Goal: Transaction & Acquisition: Obtain resource

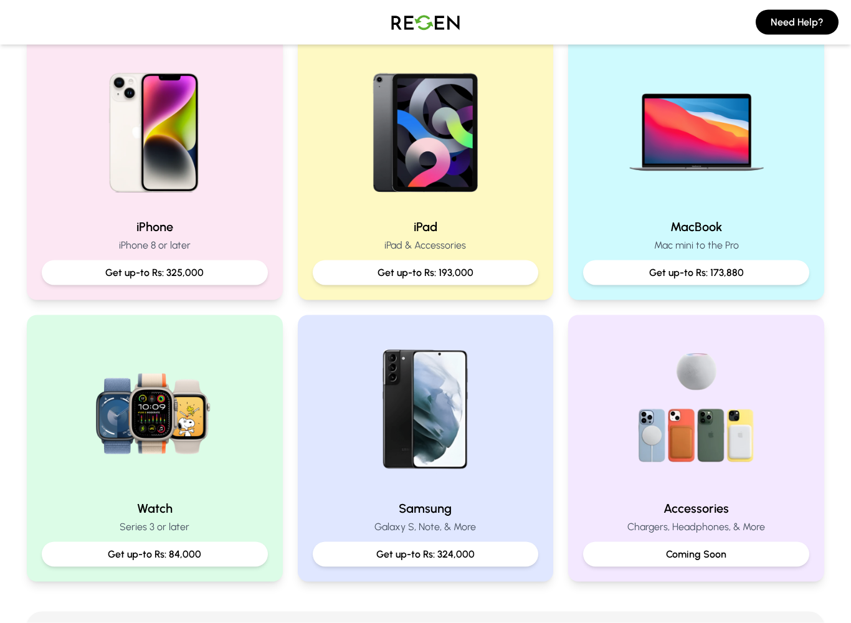
scroll to position [276, 0]
click at [346, 178] on img at bounding box center [426, 128] width 160 height 160
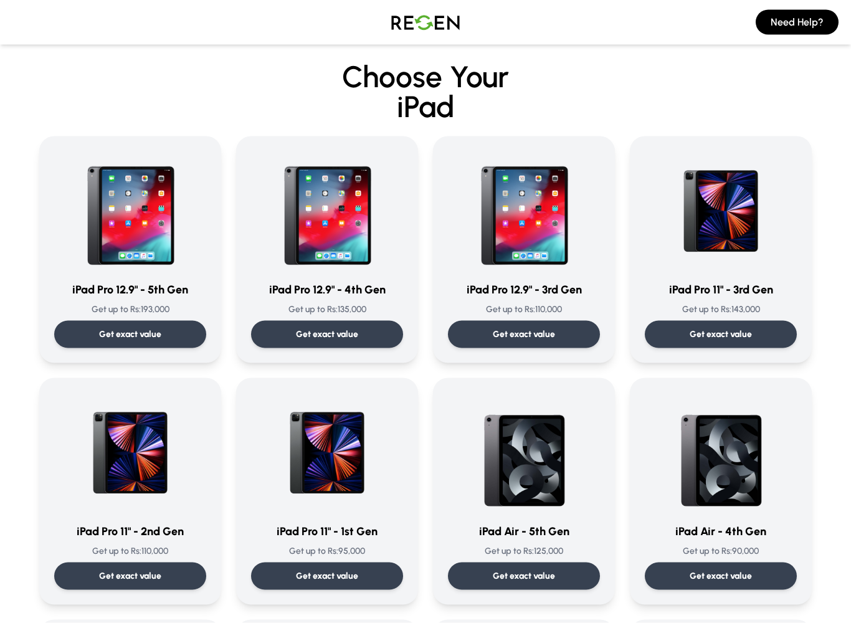
scroll to position [8, 0]
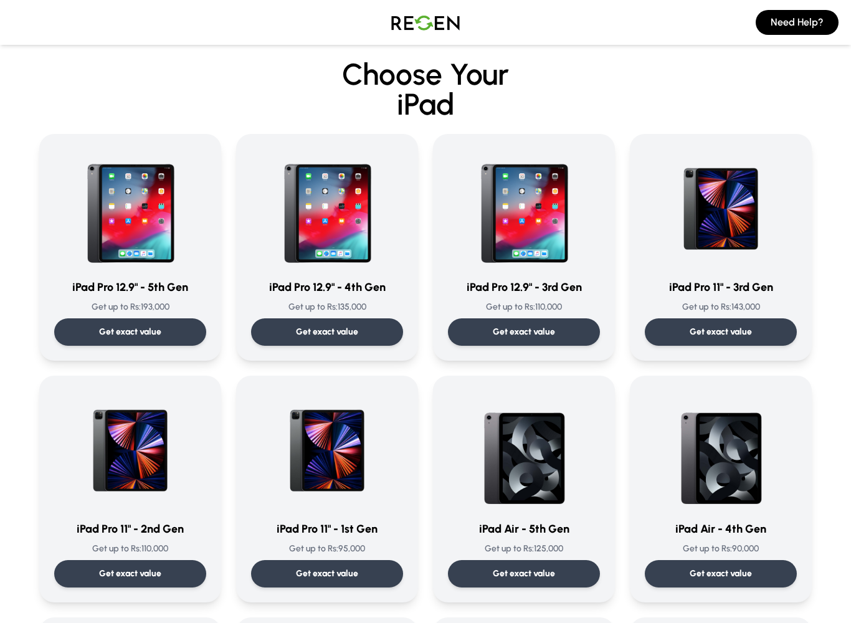
click at [567, 325] on div "Get exact value" at bounding box center [524, 331] width 152 height 27
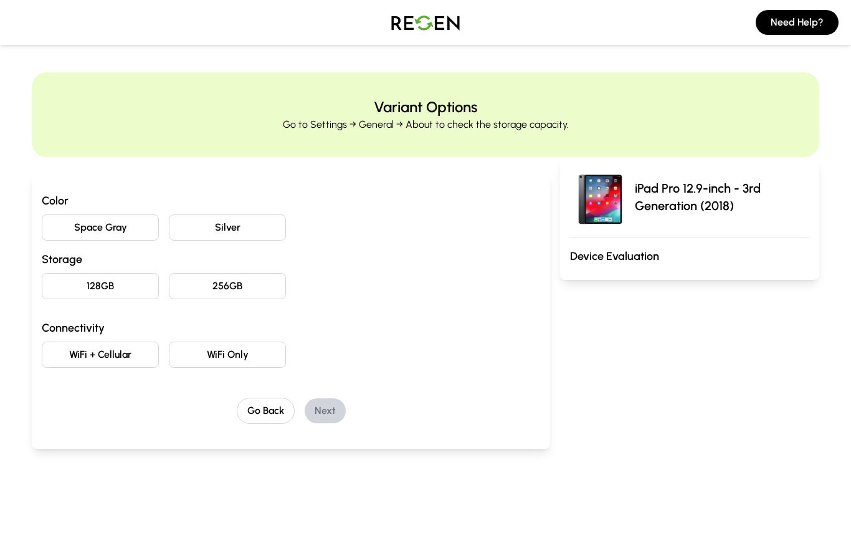
click at [69, 226] on button "Space Gray" at bounding box center [100, 227] width 117 height 26
click at [210, 285] on button "256GB" at bounding box center [227, 286] width 117 height 26
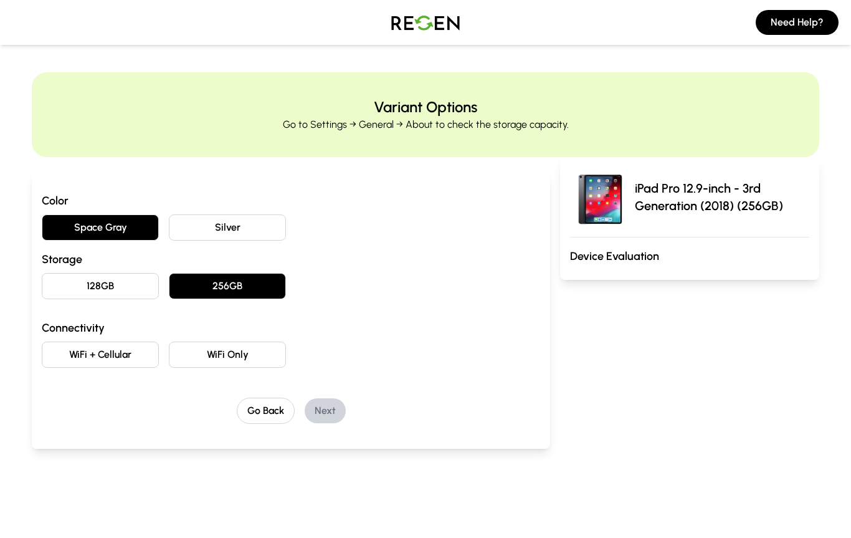
click at [217, 356] on button "WiFi Only" at bounding box center [227, 355] width 117 height 26
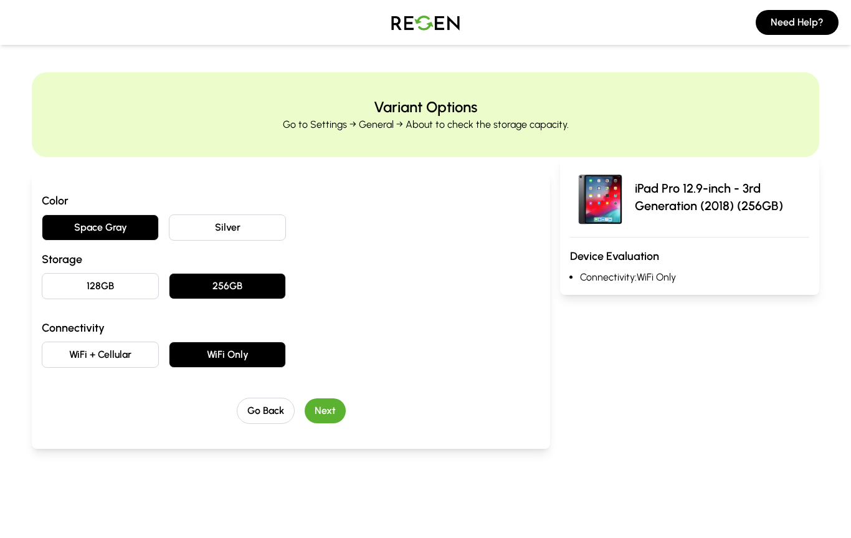
click at [317, 416] on button "Next" at bounding box center [325, 410] width 41 height 25
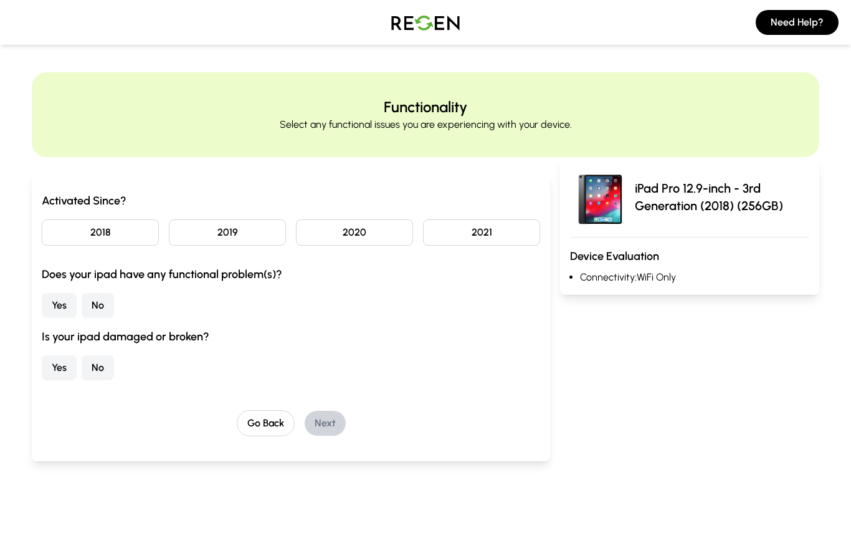
click at [97, 237] on button "2018" at bounding box center [100, 232] width 117 height 26
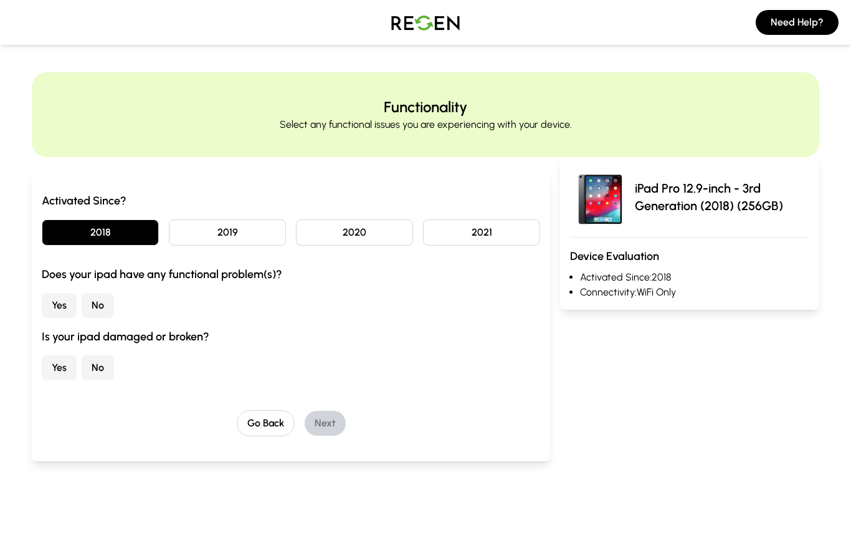
click at [52, 307] on button "Yes" at bounding box center [59, 305] width 35 height 25
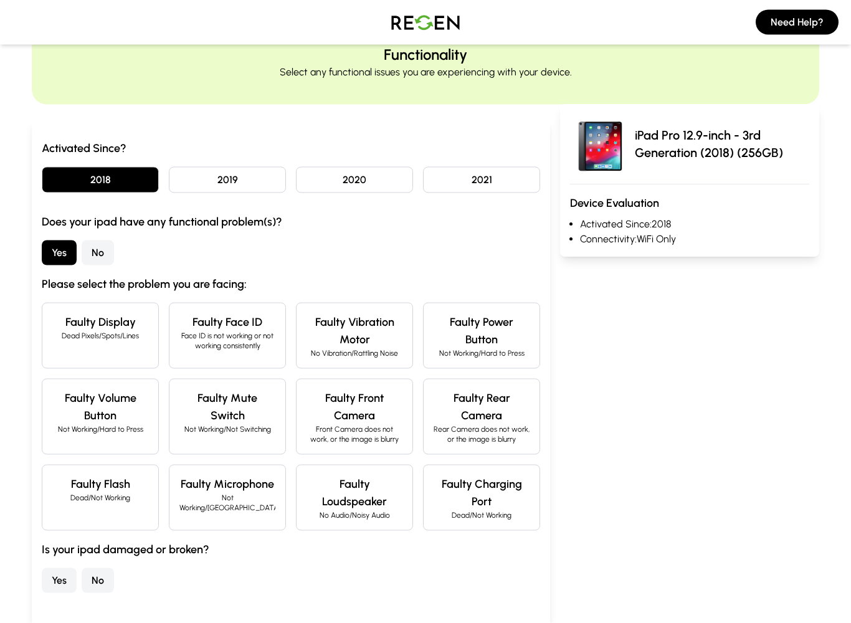
scroll to position [55, 0]
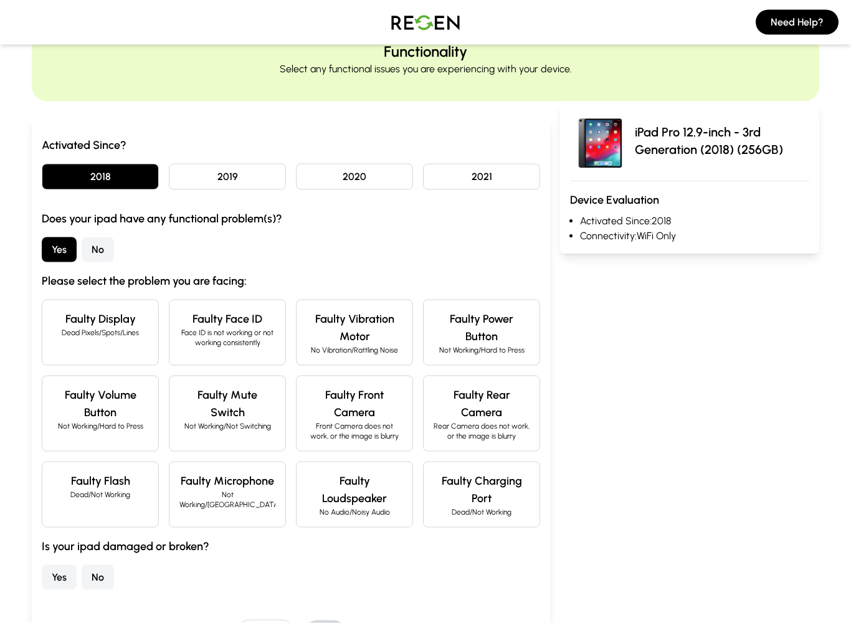
click at [75, 333] on p "Dead Pixels/Spots/Lines" at bounding box center [100, 333] width 96 height 10
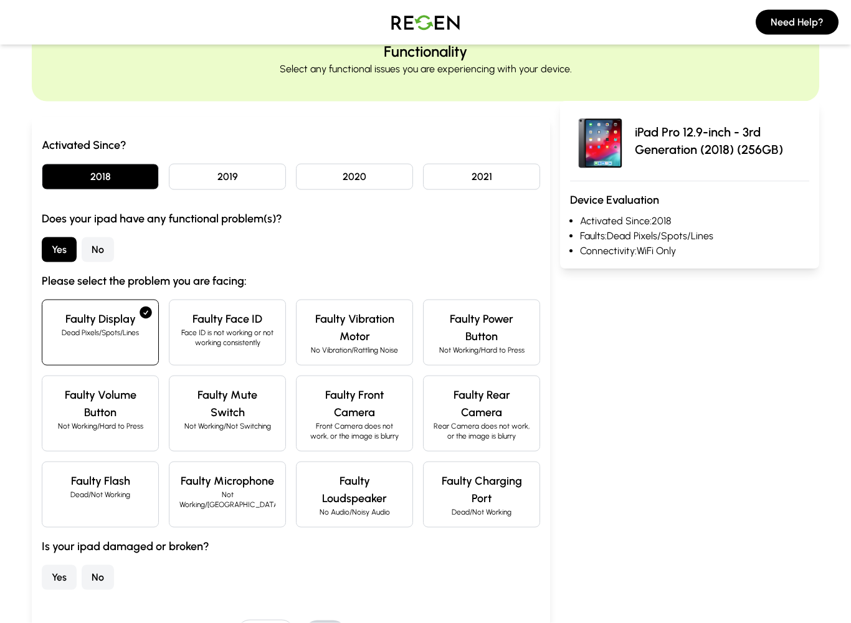
scroll to position [56, 0]
click at [504, 337] on h4 "Faulty Power Button" at bounding box center [482, 327] width 96 height 35
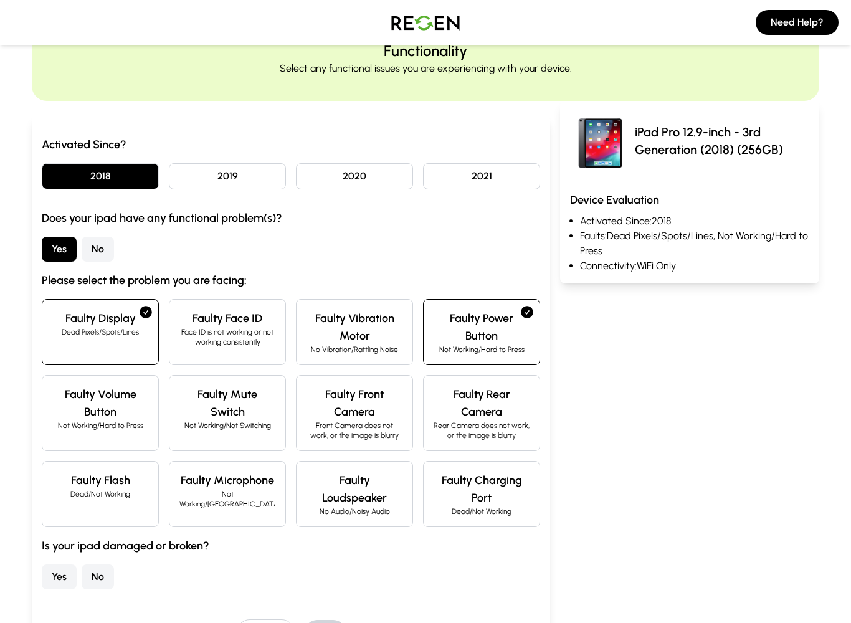
click at [83, 405] on h4 "Faulty Volume Button" at bounding box center [100, 403] width 96 height 35
click at [64, 431] on div "Faulty Volume Button Not Working/Hard to Press" at bounding box center [100, 413] width 117 height 76
click at [75, 418] on h4 "Faulty Volume Button" at bounding box center [100, 403] width 96 height 35
click at [327, 422] on p "Front Camera does not work, or the image is blurry" at bounding box center [355, 431] width 96 height 20
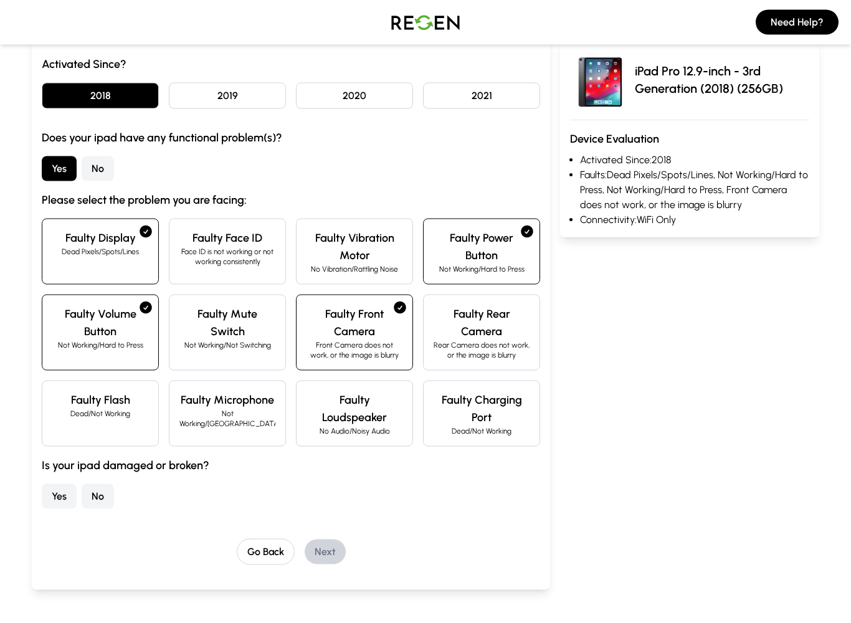
scroll to position [137, 0]
click at [67, 420] on div "Faulty Flash Dead/Not Working" at bounding box center [100, 413] width 117 height 66
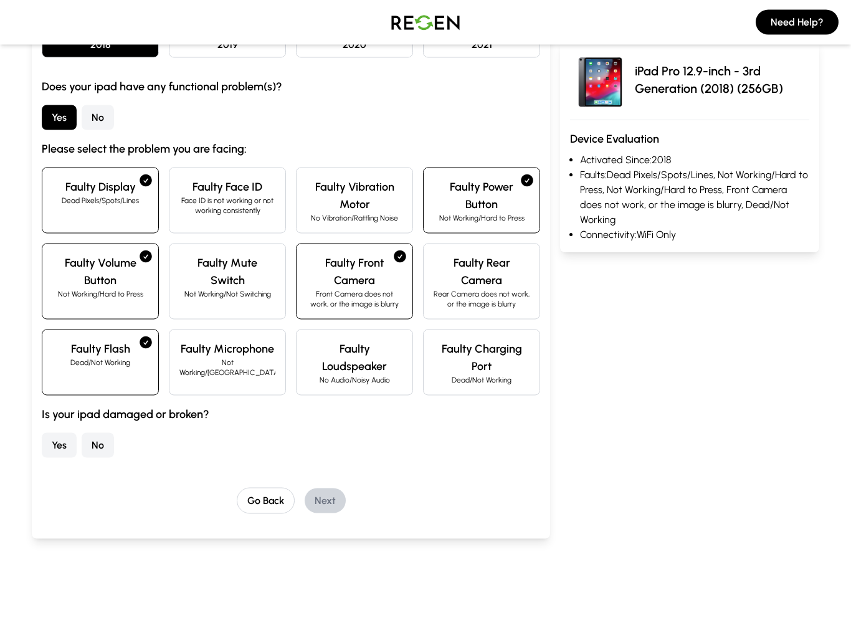
click at [61, 451] on button "Yes" at bounding box center [59, 445] width 35 height 25
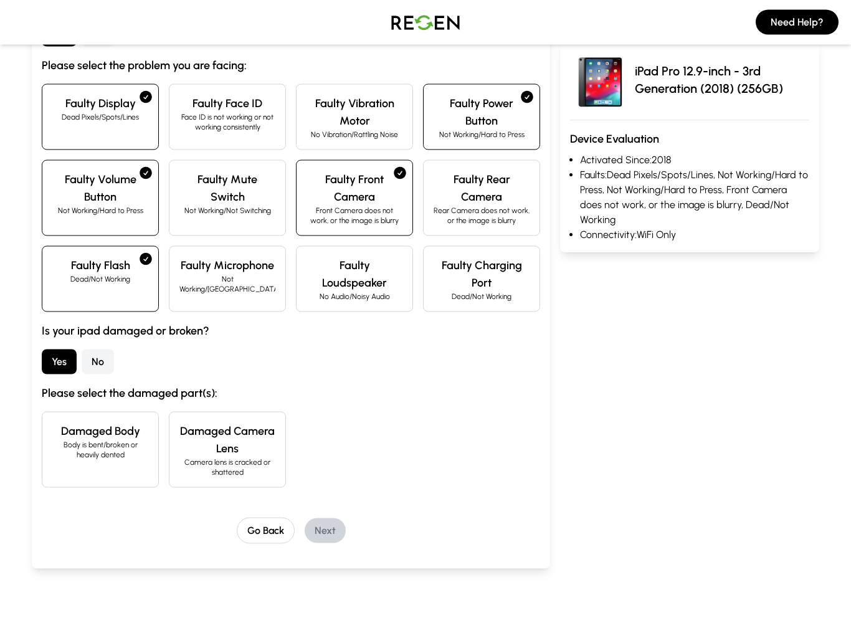
scroll to position [272, 0]
click at [100, 465] on div "Damaged Body Body is bent/broken or heavily dented" at bounding box center [100, 449] width 117 height 76
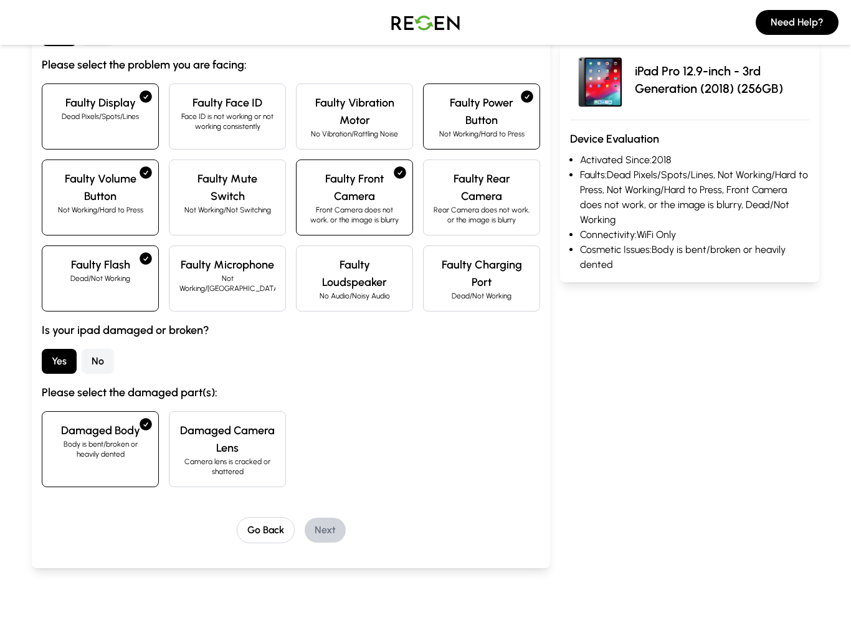
click at [232, 444] on h4 "Damaged Camera Lens" at bounding box center [227, 439] width 96 height 35
click at [221, 464] on p "Camera lens is cracked or shattered" at bounding box center [227, 467] width 96 height 20
click at [210, 429] on h4 "Damaged Camera Lens" at bounding box center [227, 439] width 96 height 35
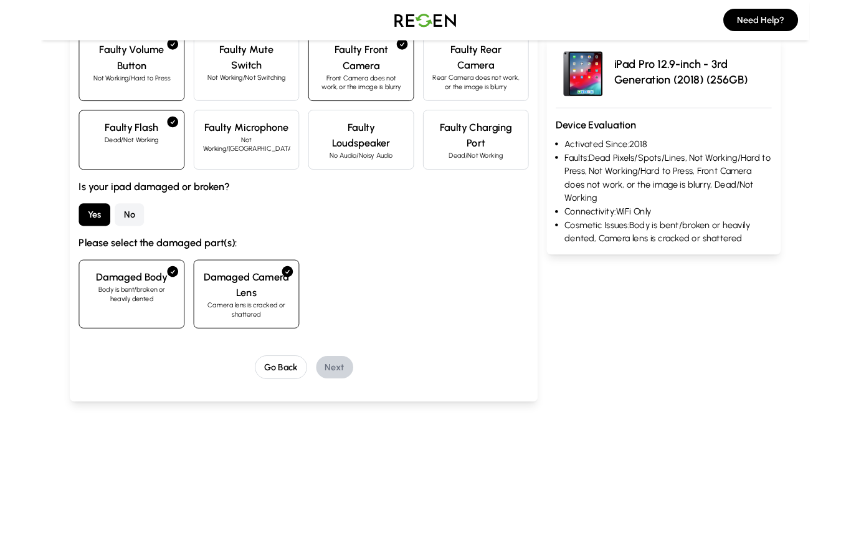
scroll to position [396, 0]
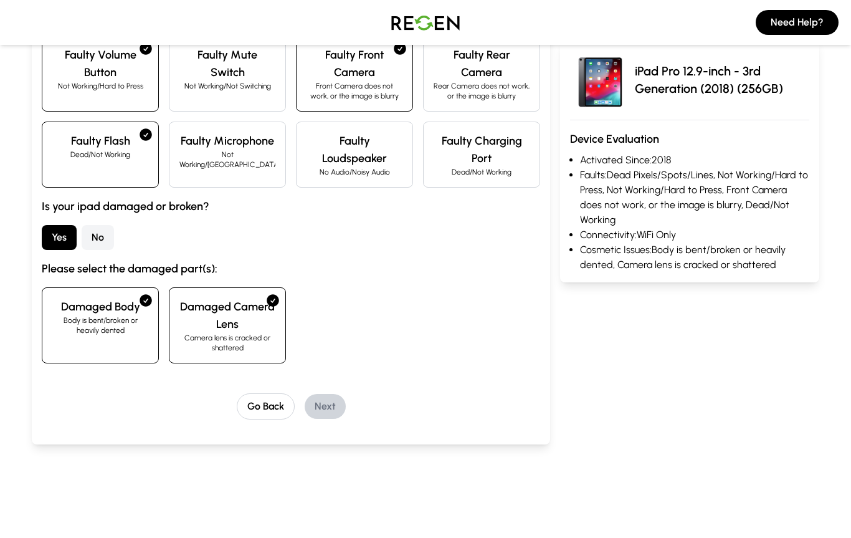
click at [321, 424] on div "Activated Since? 2018 2019 2020 2021 Does your ipad have any functional problem…" at bounding box center [291, 110] width 519 height 668
click at [319, 421] on div "Activated Since? 2018 2019 2020 2021 Does your ipad have any functional problem…" at bounding box center [291, 110] width 519 height 668
click at [317, 423] on div "Activated Since? 2018 2019 2020 2021 Does your ipad have any functional problem…" at bounding box center [291, 110] width 519 height 668
click at [49, 234] on button "Yes" at bounding box center [59, 237] width 35 height 25
click at [229, 322] on h4 "Damaged Camera Lens" at bounding box center [227, 315] width 96 height 35
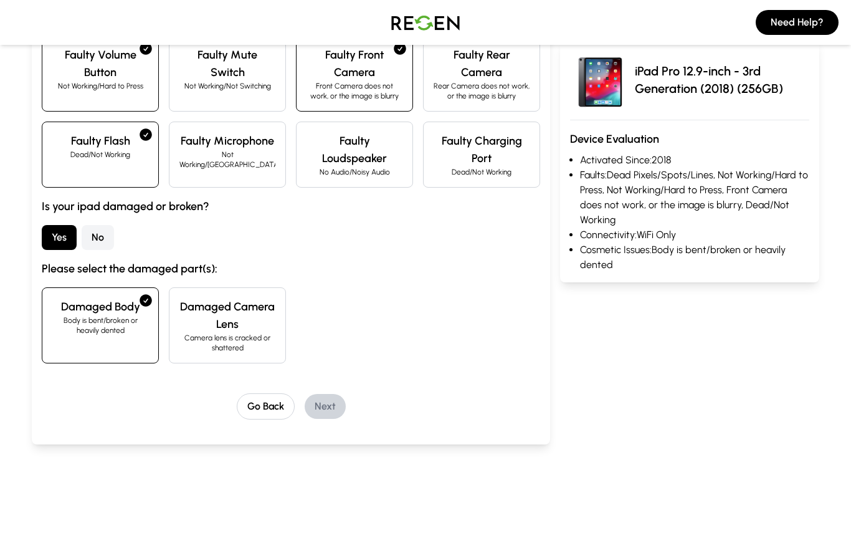
click at [239, 329] on h4 "Damaged Camera Lens" at bounding box center [227, 315] width 96 height 35
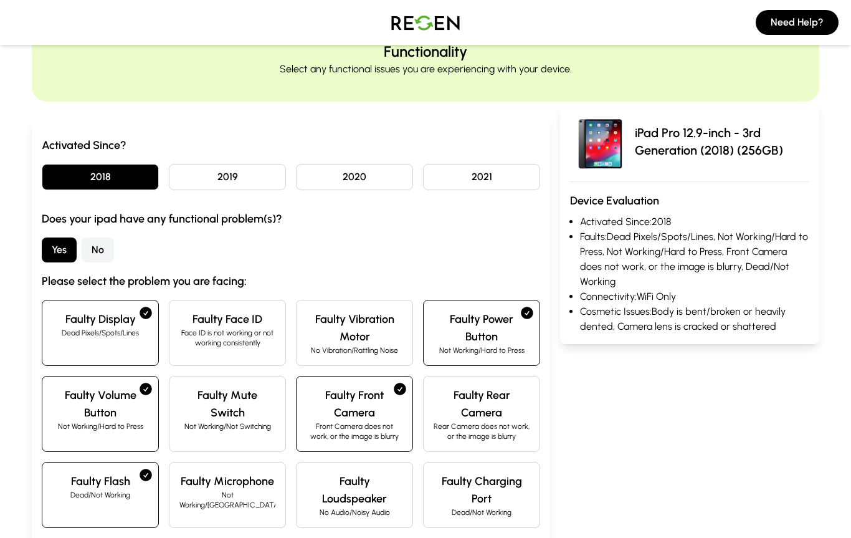
scroll to position [0, 0]
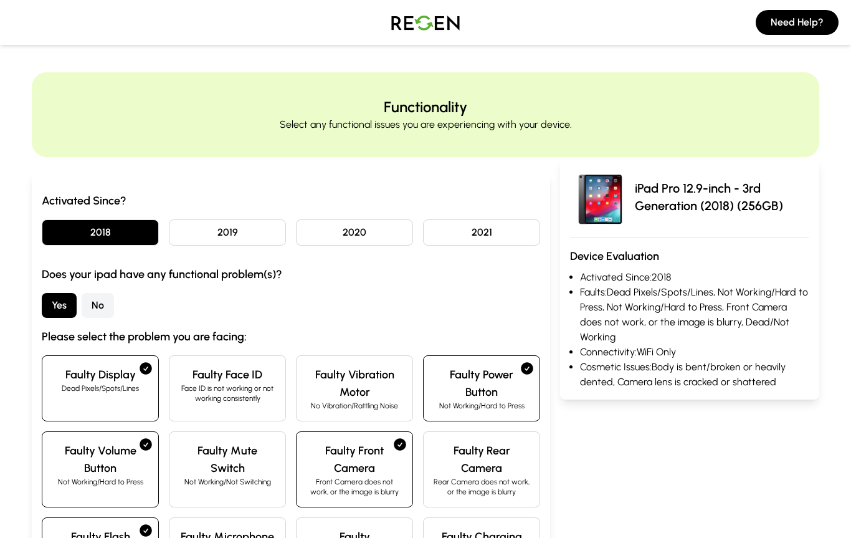
click at [211, 229] on button "2019" at bounding box center [227, 232] width 117 height 26
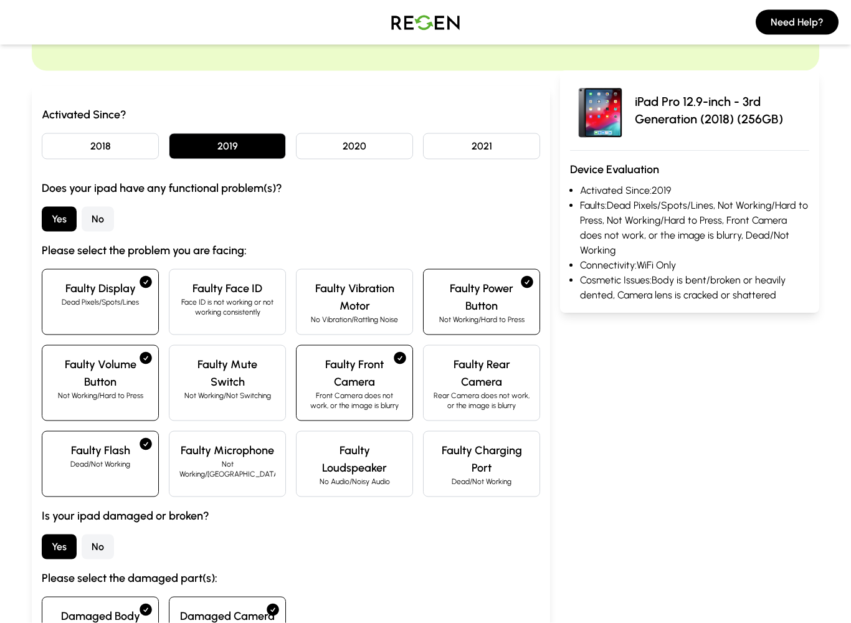
click at [73, 144] on button "2018" at bounding box center [100, 146] width 117 height 26
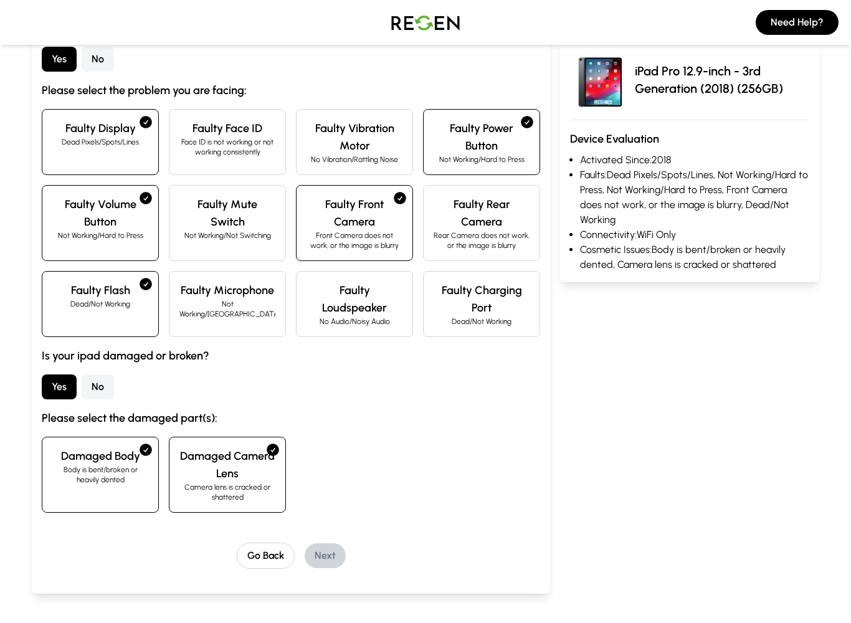
click at [261, 537] on button "Go Back" at bounding box center [266, 556] width 58 height 26
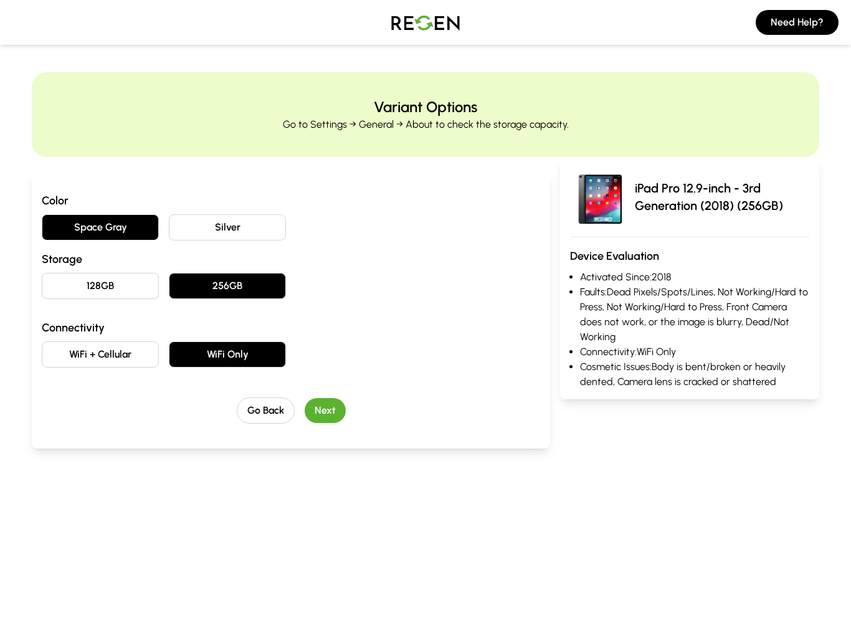
click at [323, 403] on button "Next" at bounding box center [325, 410] width 41 height 25
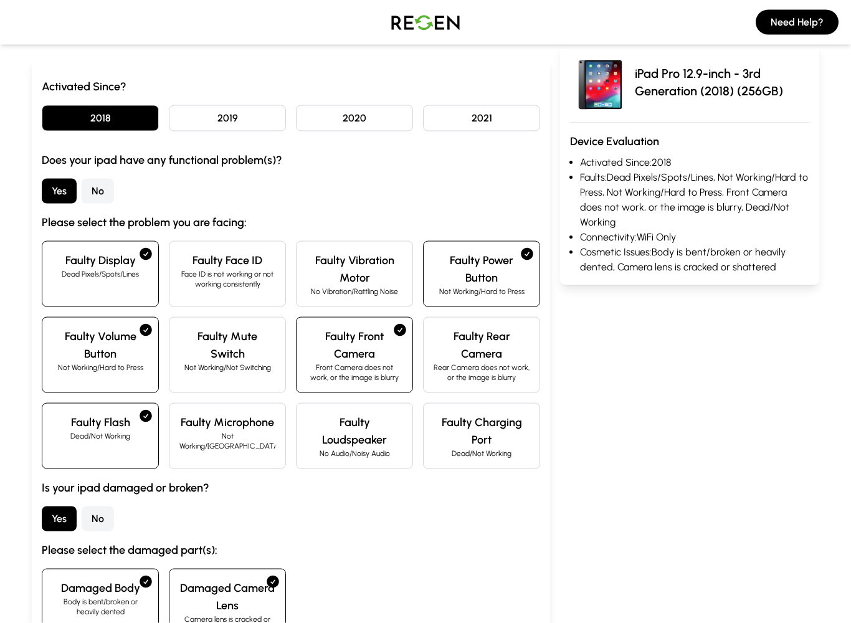
click at [85, 193] on button "No" at bounding box center [98, 191] width 32 height 25
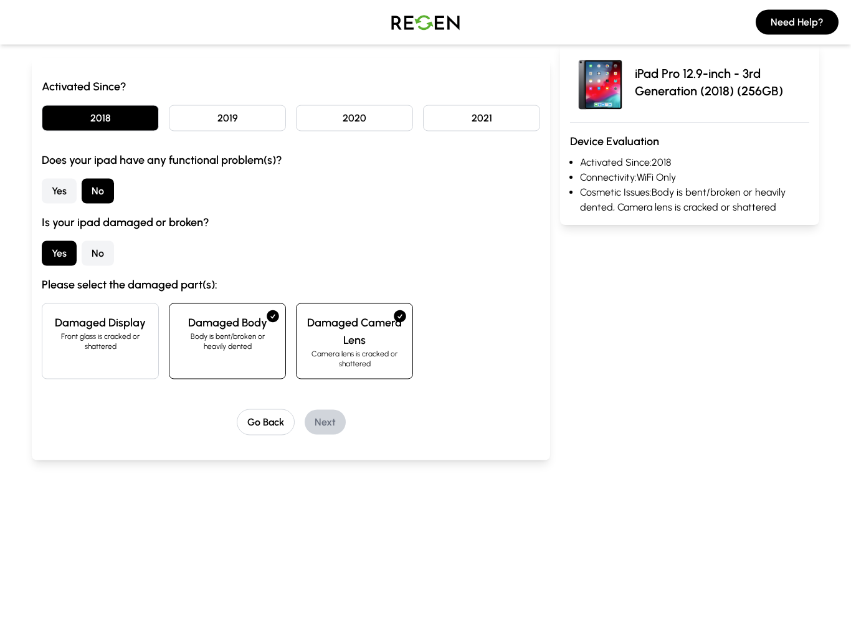
scroll to position [115, 0]
click at [57, 191] on button "Yes" at bounding box center [59, 190] width 35 height 25
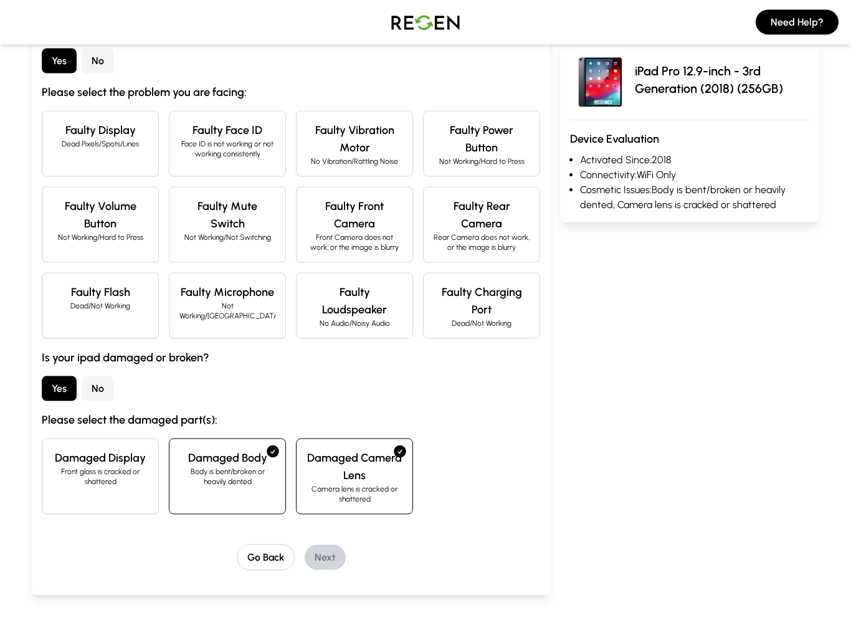
scroll to position [246, 0]
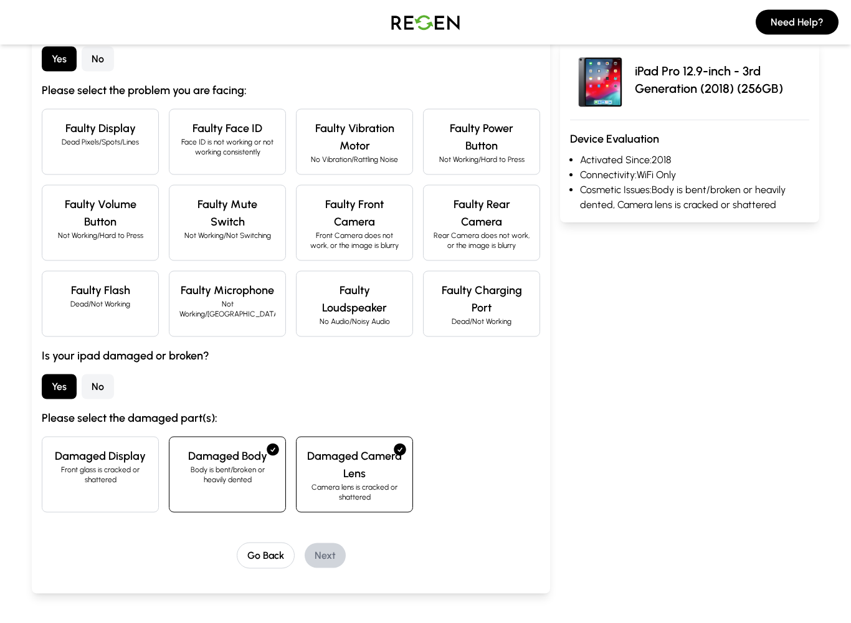
click at [107, 384] on button "No" at bounding box center [98, 387] width 32 height 25
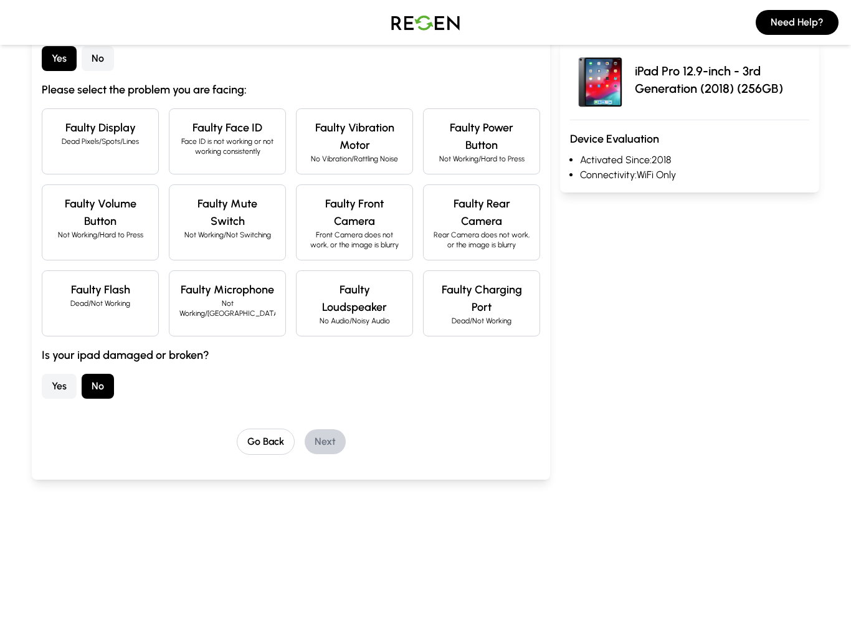
click at [69, 392] on button "Yes" at bounding box center [59, 386] width 35 height 25
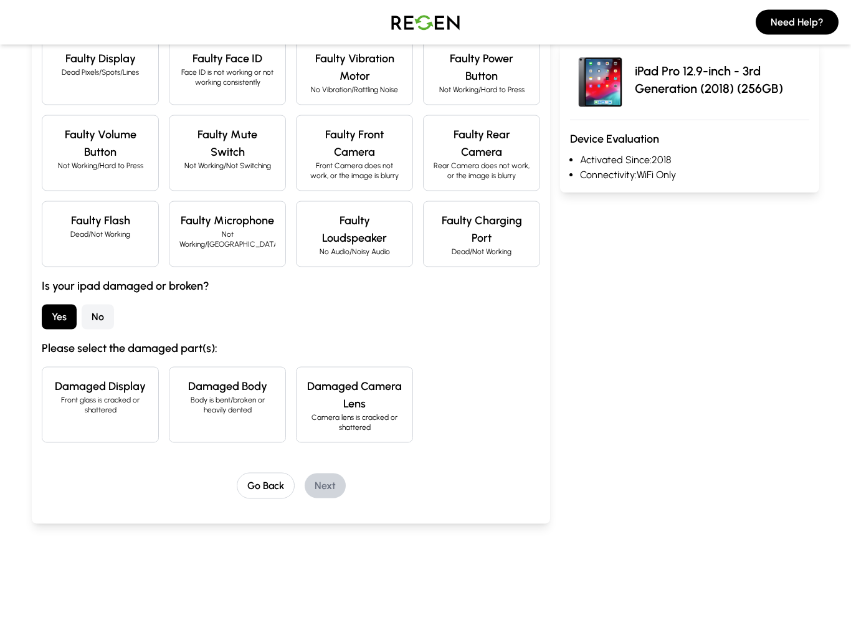
scroll to position [317, 0]
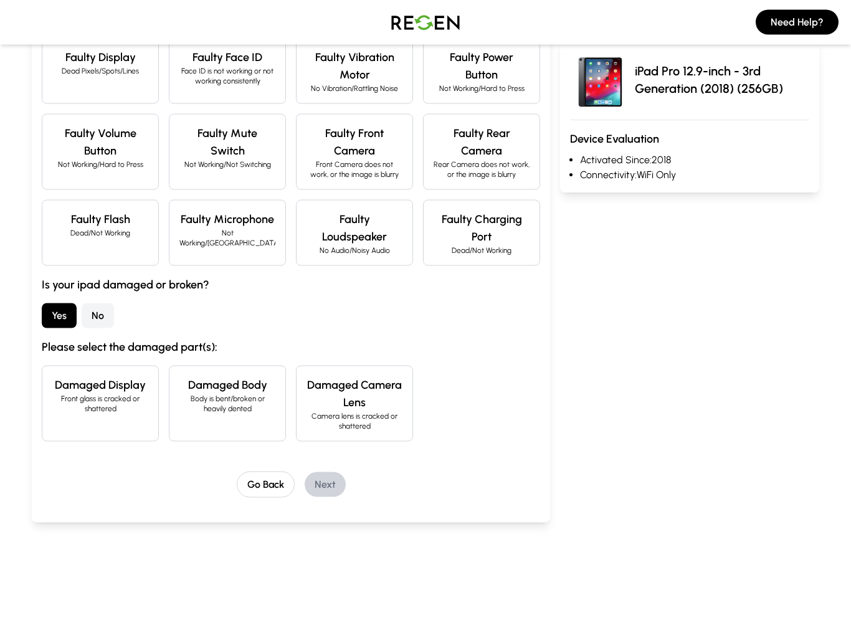
click at [112, 398] on p "Front glass is cracked or shattered" at bounding box center [100, 404] width 96 height 20
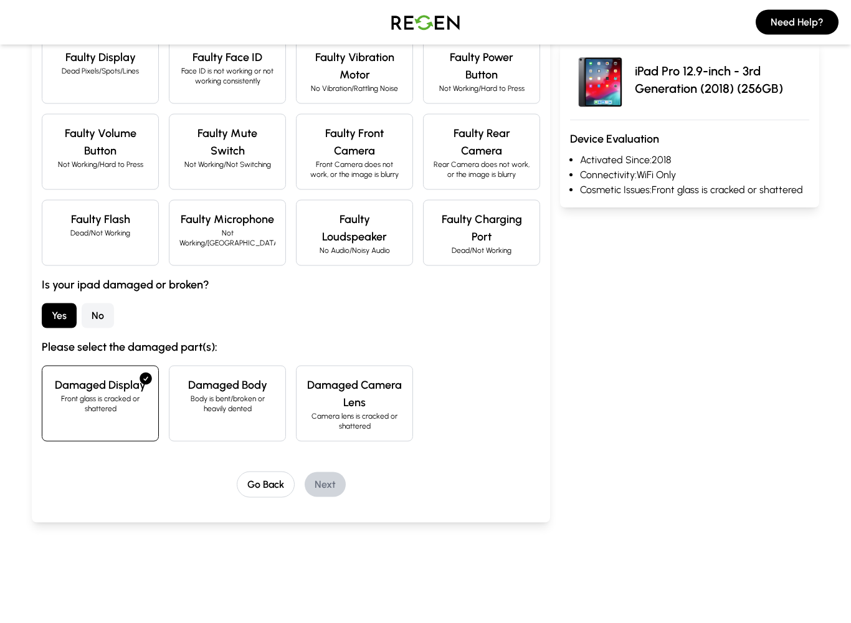
scroll to position [318, 0]
click at [189, 400] on p "Body is bent/broken or heavily dented" at bounding box center [227, 403] width 96 height 20
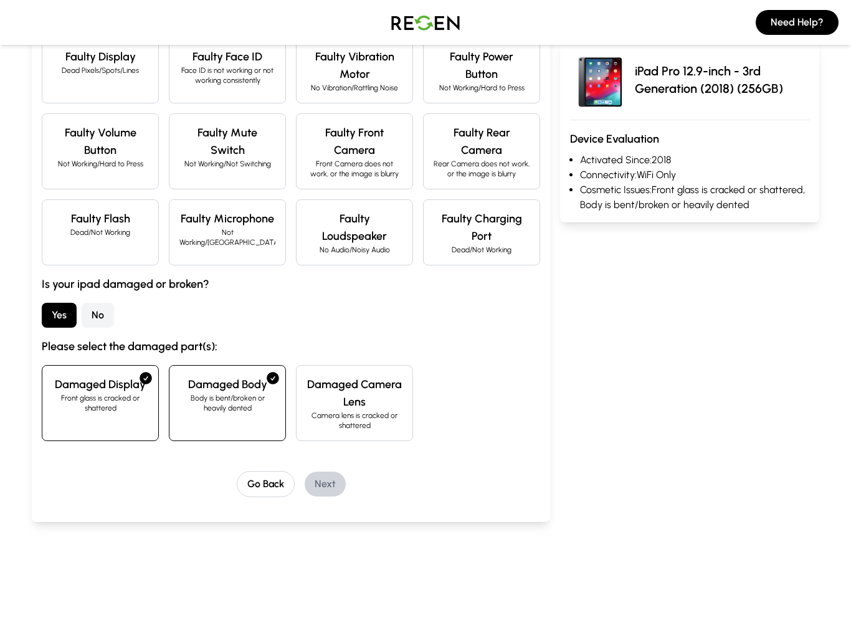
click at [311, 399] on h4 "Damaged Camera Lens" at bounding box center [355, 393] width 96 height 35
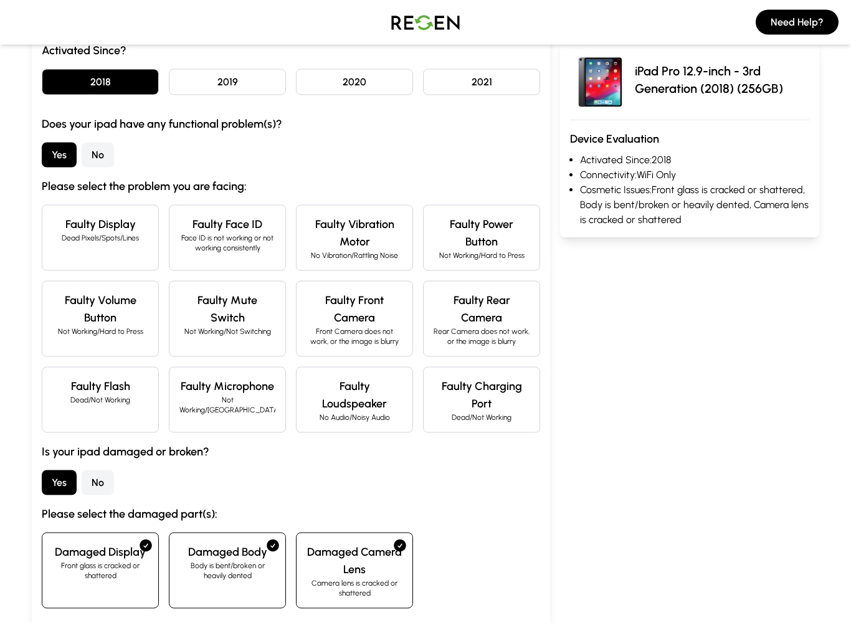
scroll to position [150, 0]
click at [181, 229] on h4 "Faulty Face ID" at bounding box center [227, 224] width 96 height 17
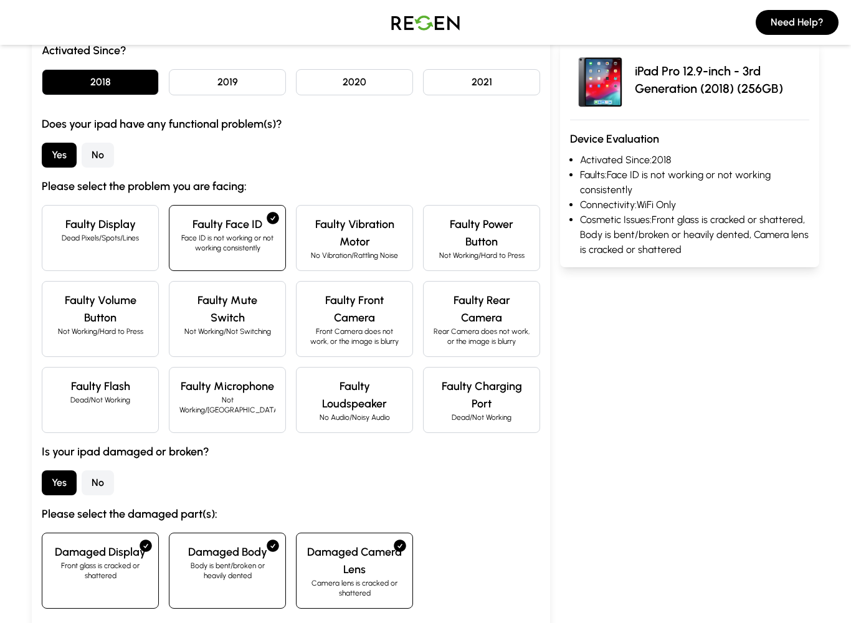
click at [502, 251] on p "Not Working/Hard to Press" at bounding box center [482, 256] width 96 height 10
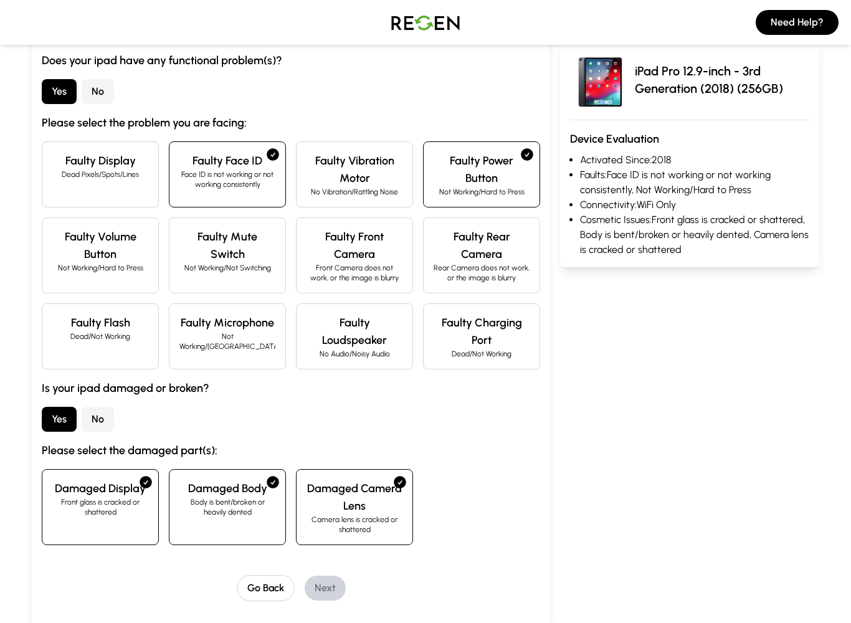
scroll to position [212, 0]
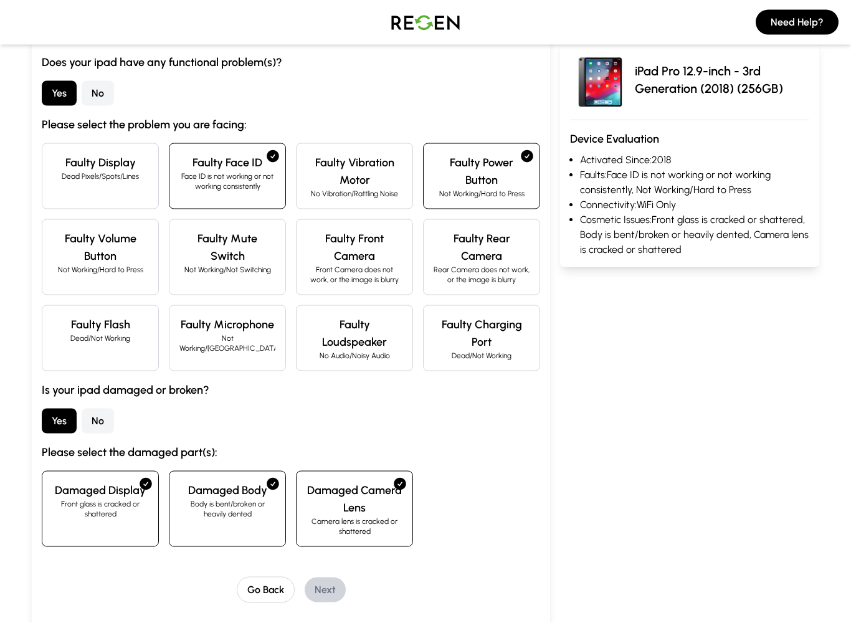
click at [504, 279] on p "Rear Camera does not work, or the image is blurry" at bounding box center [482, 275] width 96 height 20
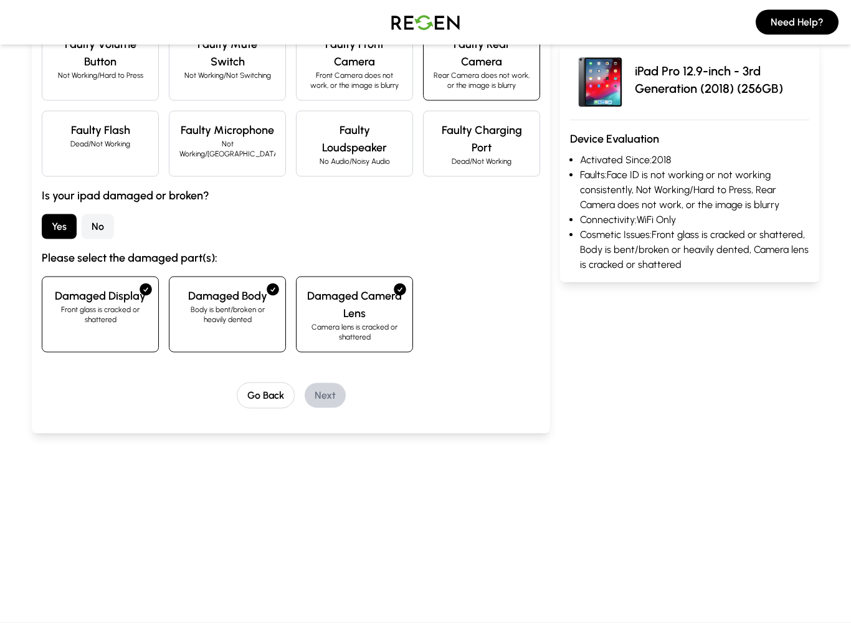
scroll to position [407, 0]
click at [68, 237] on button "Yes" at bounding box center [59, 226] width 35 height 25
click at [68, 236] on button "Yes" at bounding box center [59, 226] width 35 height 25
click at [59, 226] on button "Yes" at bounding box center [59, 226] width 35 height 25
click at [59, 225] on button "Yes" at bounding box center [59, 226] width 35 height 25
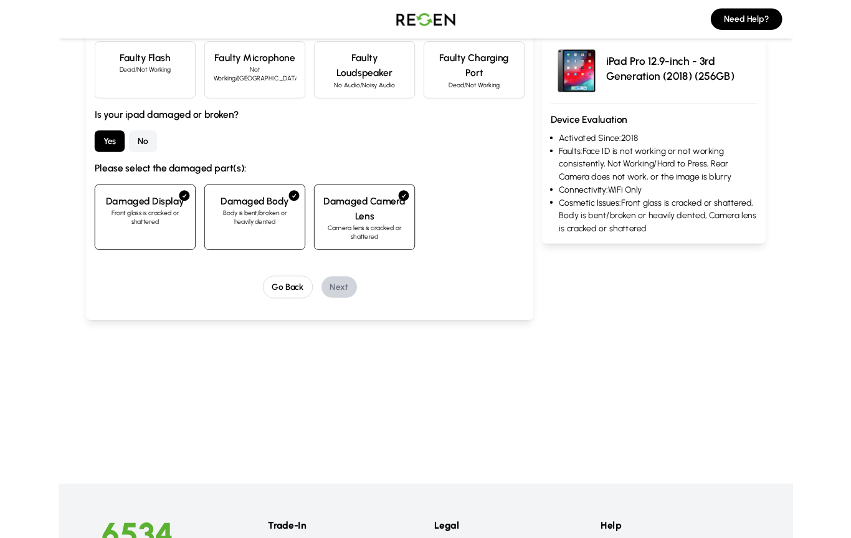
scroll to position [469, 0]
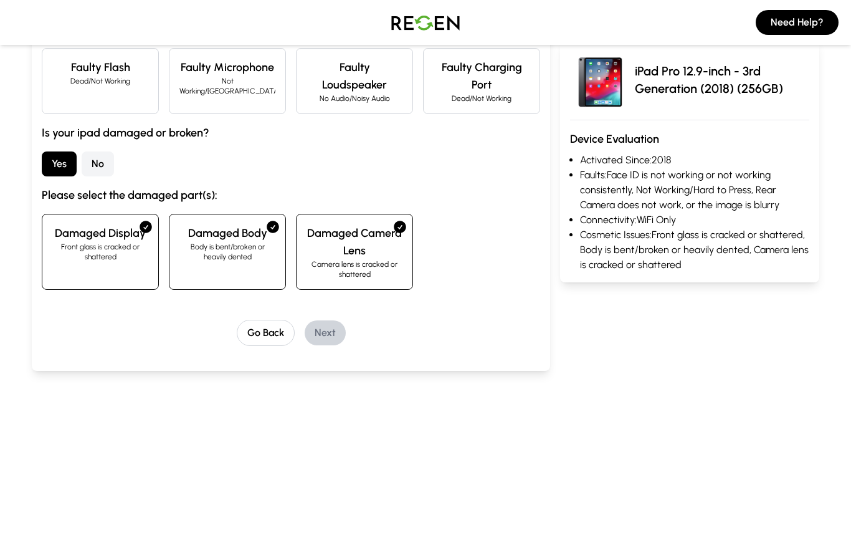
click at [338, 304] on div "Activated Since? 2018 2019 2020 2021 Does your ipad have any functional problem…" at bounding box center [291, 34] width 499 height 623
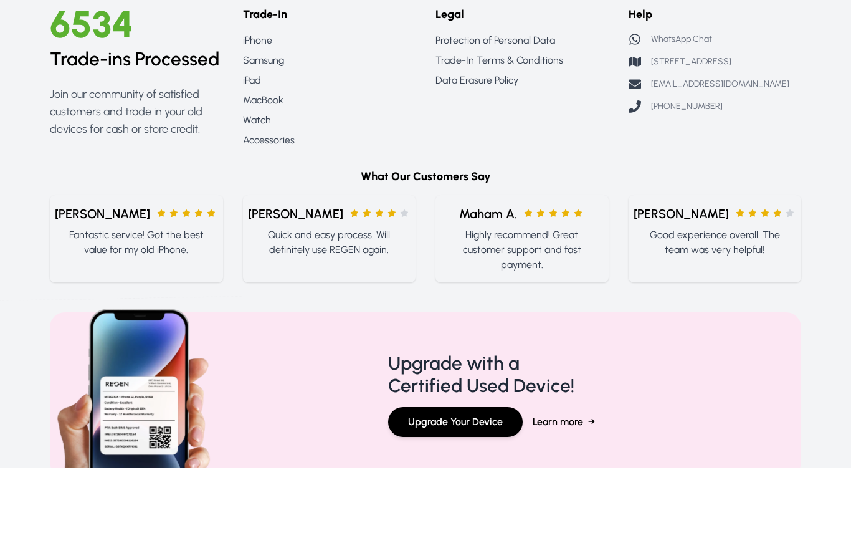
scroll to position [1096, 0]
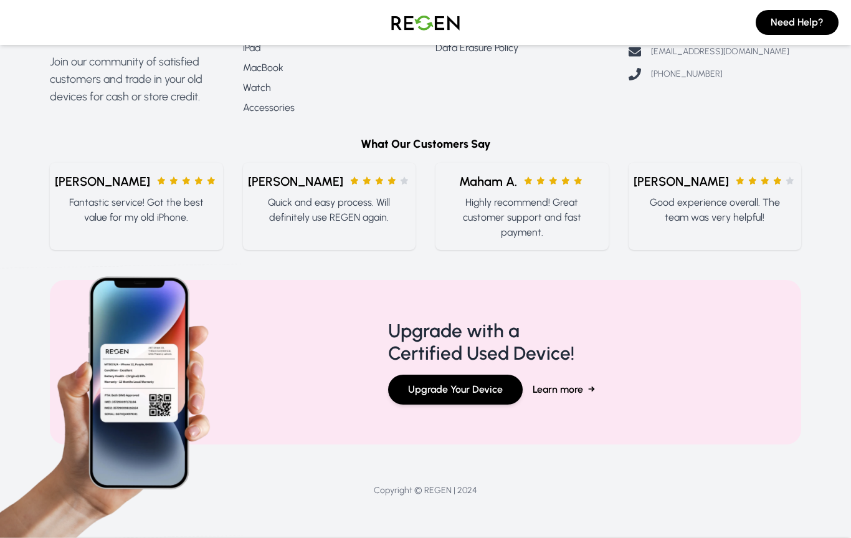
click at [487, 387] on button "Upgrade Your Device" at bounding box center [455, 390] width 135 height 30
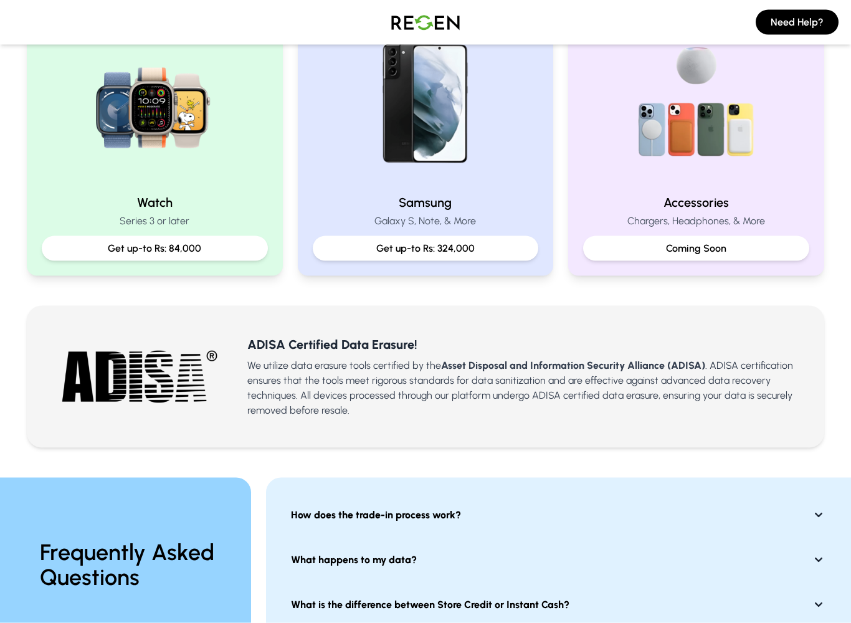
scroll to position [582, 0]
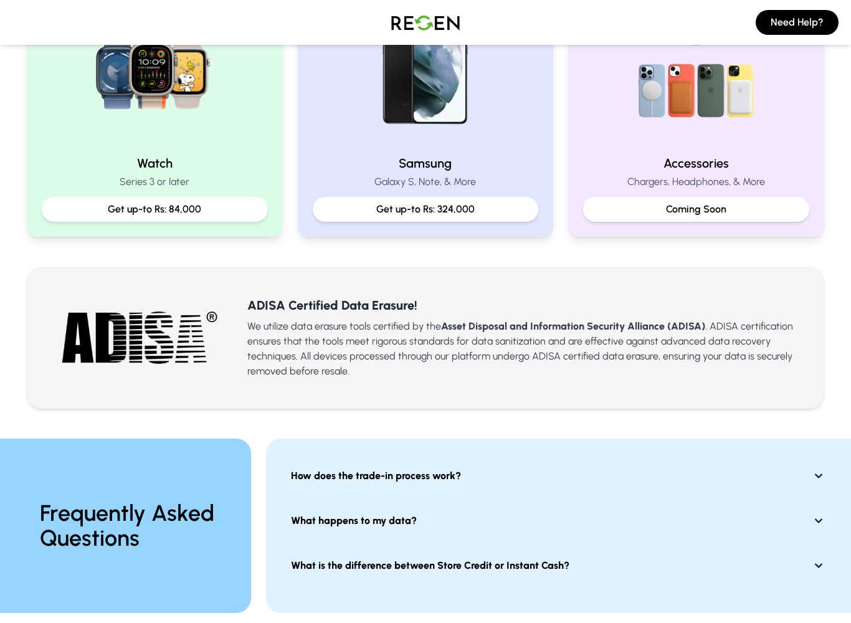
click at [771, 172] on h2 "Accessories" at bounding box center [696, 163] width 226 height 17
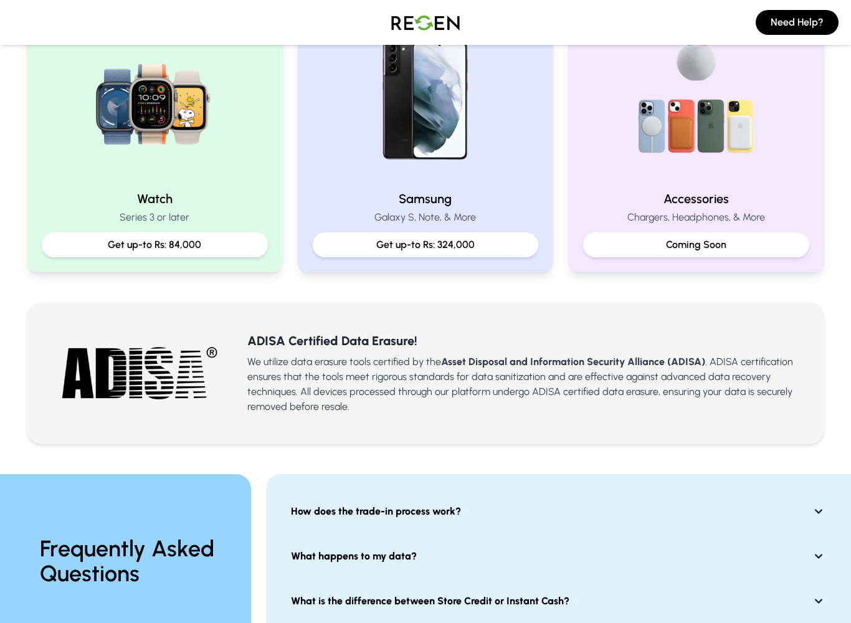
click at [771, 174] on img at bounding box center [697, 101] width 160 height 160
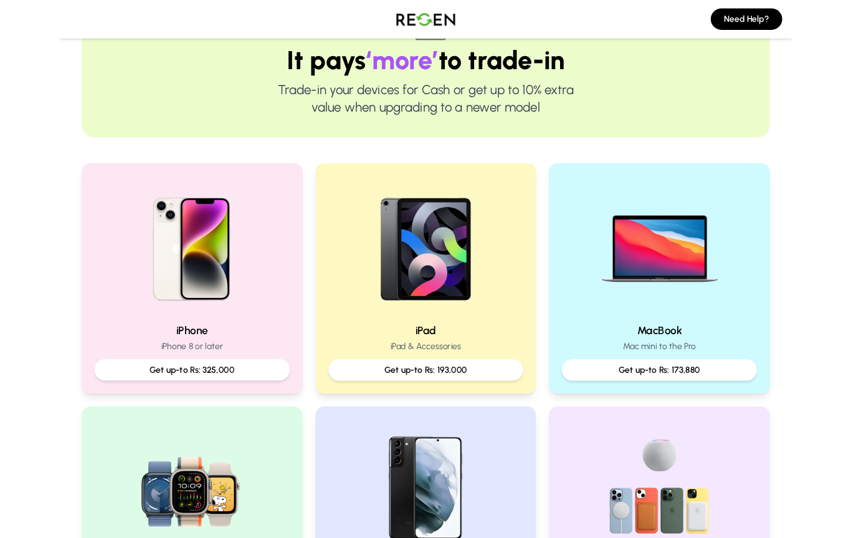
scroll to position [0, 0]
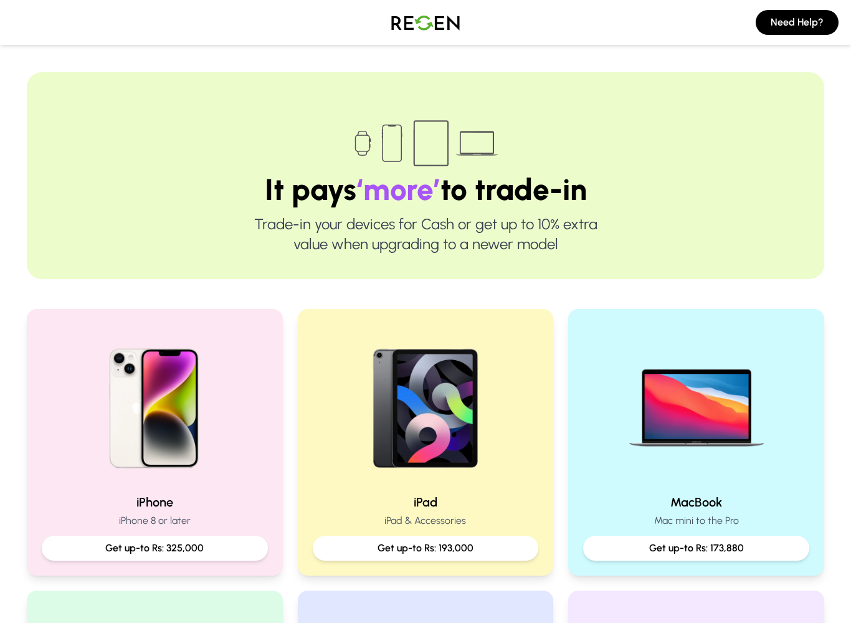
click at [105, 393] on img at bounding box center [155, 404] width 160 height 160
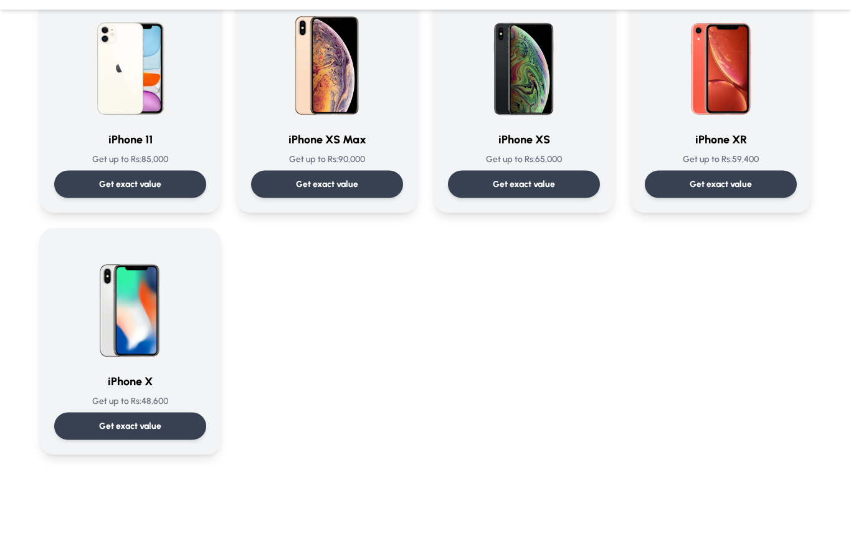
scroll to position [1365, 0]
